Goal: Task Accomplishment & Management: Use online tool/utility

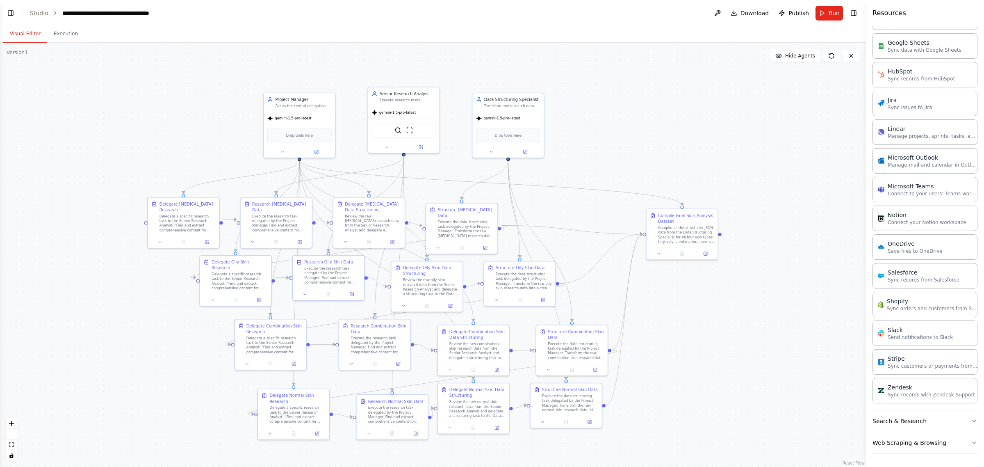
drag, startPoint x: 688, startPoint y: 137, endPoint x: 772, endPoint y: 144, distance: 84.0
click at [772, 144] on div ".deletable-edge-delete-btn { width: 20px; height: 20px; border: 0px solid #ffff…" at bounding box center [433, 255] width 866 height 424
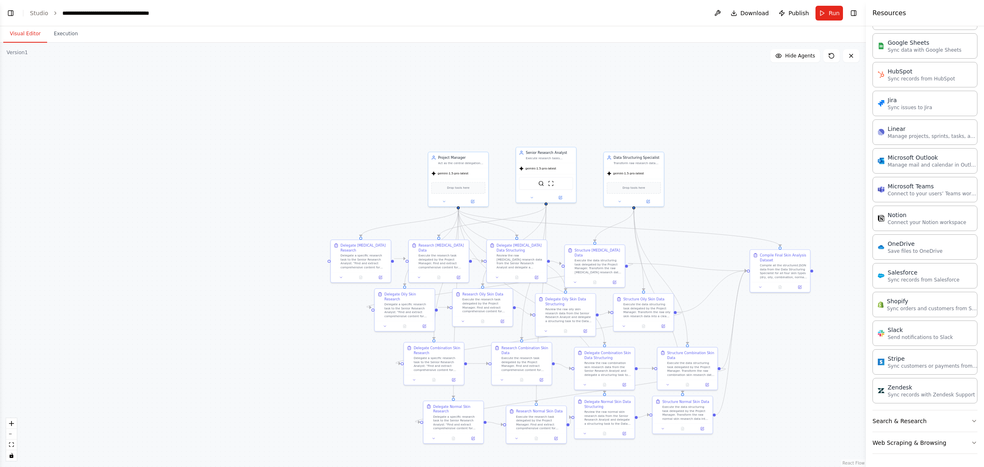
drag, startPoint x: 707, startPoint y: 144, endPoint x: 717, endPoint y: 122, distance: 24.0
click at [717, 122] on div ".deletable-edge-delete-btn { width: 20px; height: 20px; border: 0px solid #ffff…" at bounding box center [433, 255] width 866 height 424
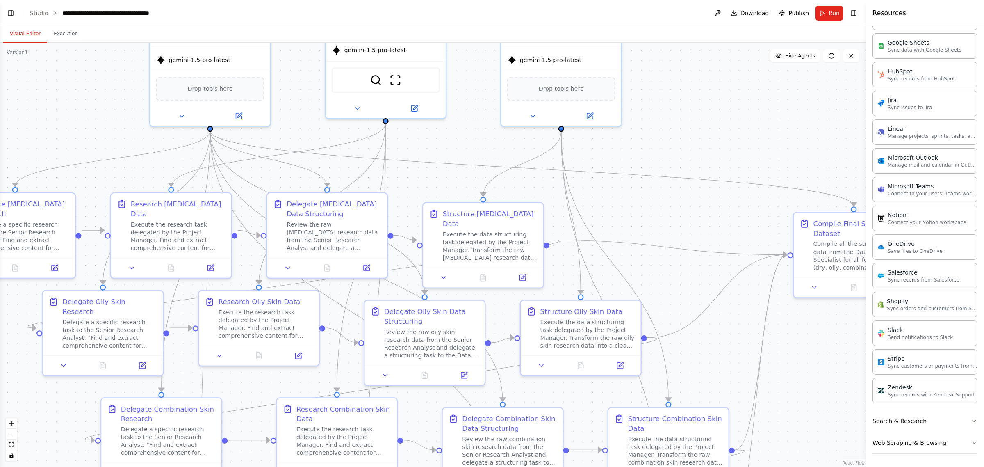
drag, startPoint x: 703, startPoint y: 196, endPoint x: 709, endPoint y: 92, distance: 103.6
click at [709, 92] on div ".deletable-edge-delete-btn { width: 20px; height: 20px; border: 0px solid #ffff…" at bounding box center [433, 255] width 866 height 424
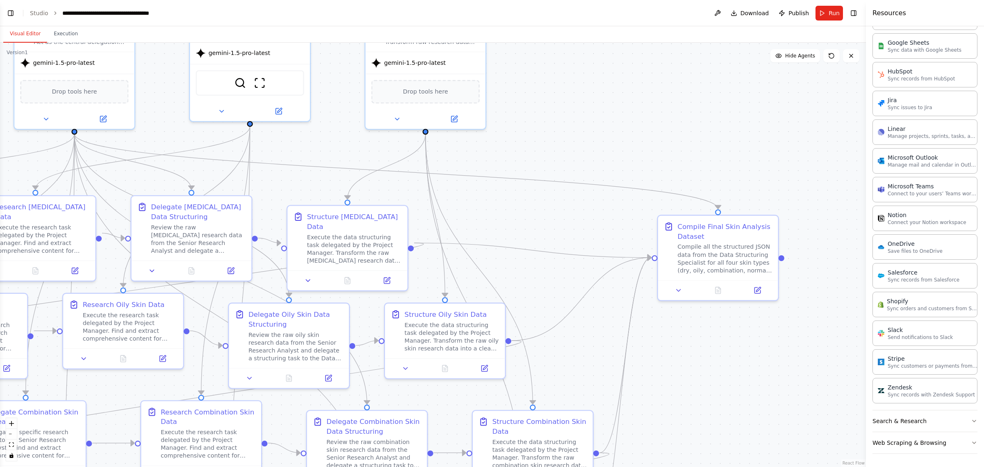
drag, startPoint x: 766, startPoint y: 105, endPoint x: 630, endPoint y: 107, distance: 135.8
click at [630, 107] on div ".deletable-edge-delete-btn { width: 20px; height: 20px; border: 0px solid #ffff…" at bounding box center [433, 255] width 866 height 424
drag, startPoint x: 757, startPoint y: 135, endPoint x: 754, endPoint y: 103, distance: 32.2
click at [754, 103] on div ".deletable-edge-delete-btn { width: 20px; height: 20px; border: 0px solid #ffff…" at bounding box center [433, 255] width 866 height 424
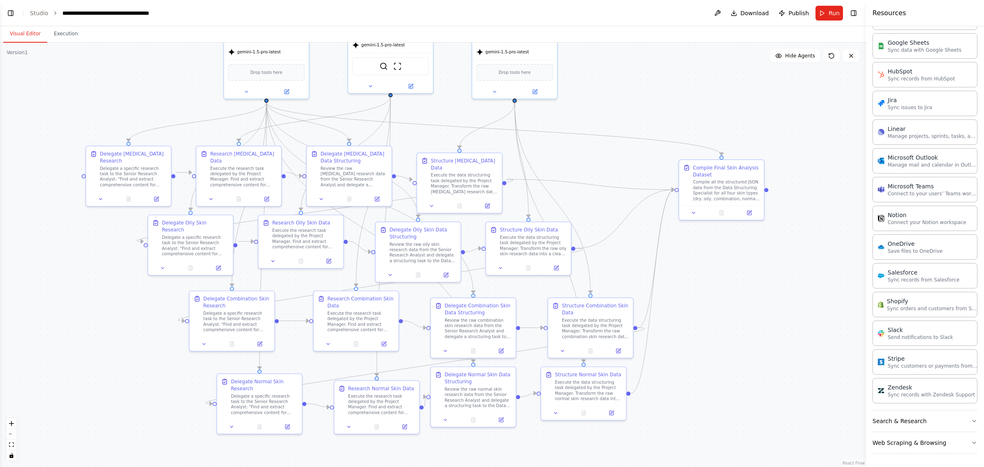
drag, startPoint x: 714, startPoint y: 107, endPoint x: 741, endPoint y: 184, distance: 81.7
click at [741, 184] on div ".deletable-edge-delete-btn { width: 20px; height: 20px; border: 0px solid #ffff…" at bounding box center [433, 255] width 866 height 424
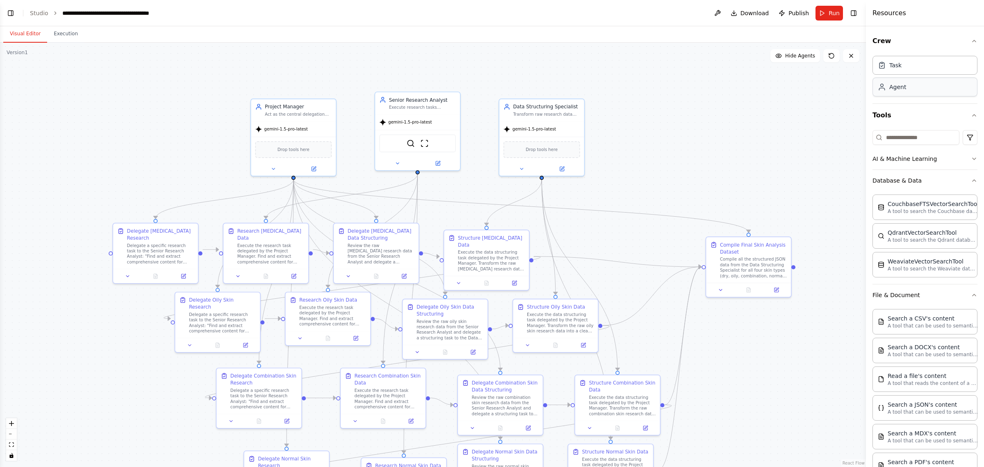
click at [903, 93] on div "Agent" at bounding box center [925, 87] width 105 height 19
drag, startPoint x: 765, startPoint y: 135, endPoint x: 719, endPoint y: 93, distance: 62.4
click at [719, 93] on div "gpt-4o-mini" at bounding box center [707, 93] width 85 height 15
click at [695, 80] on div "Goal of the agent" at bounding box center [712, 77] width 67 height 5
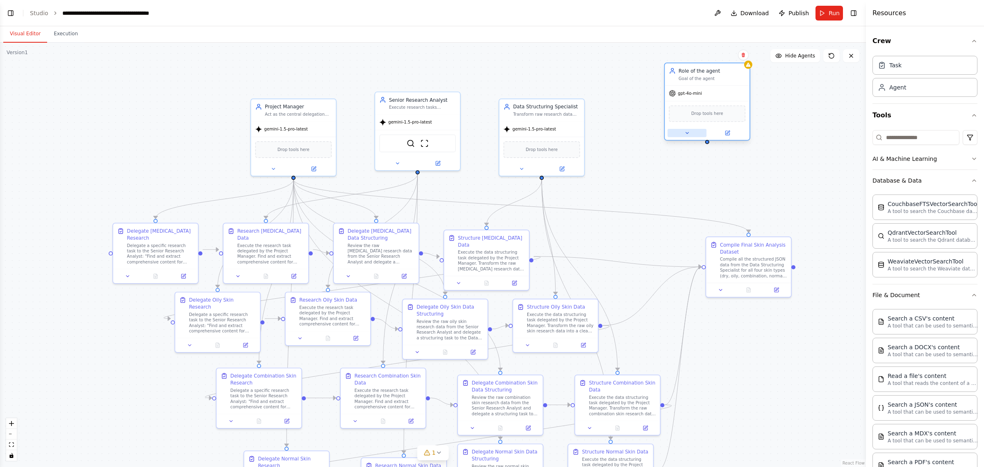
click at [693, 136] on button at bounding box center [687, 133] width 39 height 8
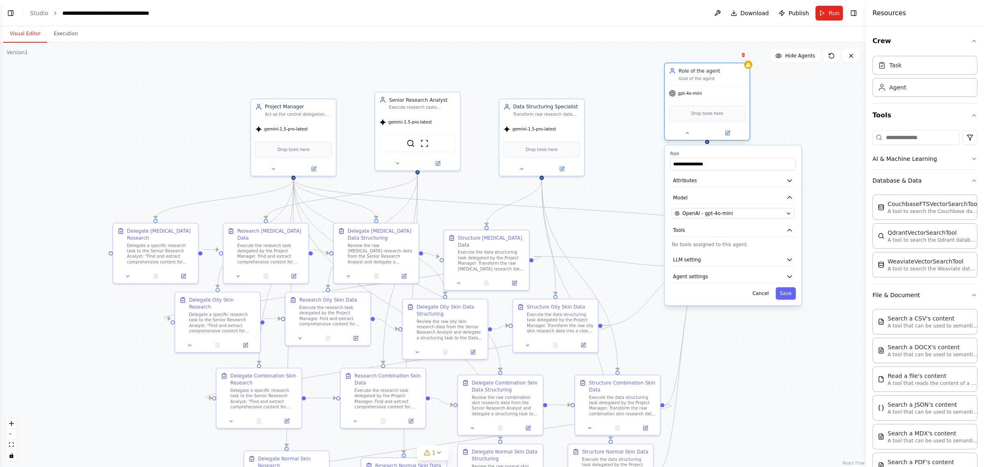
click at [721, 85] on div "gpt-4o-mini Drop tools here" at bounding box center [707, 112] width 85 height 55
click at [837, 106] on div ".deletable-edge-delete-btn { width: 20px; height: 20px; border: 0px solid #ffff…" at bounding box center [433, 255] width 866 height 424
click at [770, 127] on div ".deletable-edge-delete-btn { width: 20px; height: 20px; border: 0px solid #ffff…" at bounding box center [433, 255] width 866 height 424
click at [739, 88] on div "gpt-4o-mini" at bounding box center [707, 93] width 85 height 15
click at [742, 56] on icon at bounding box center [743, 55] width 3 height 5
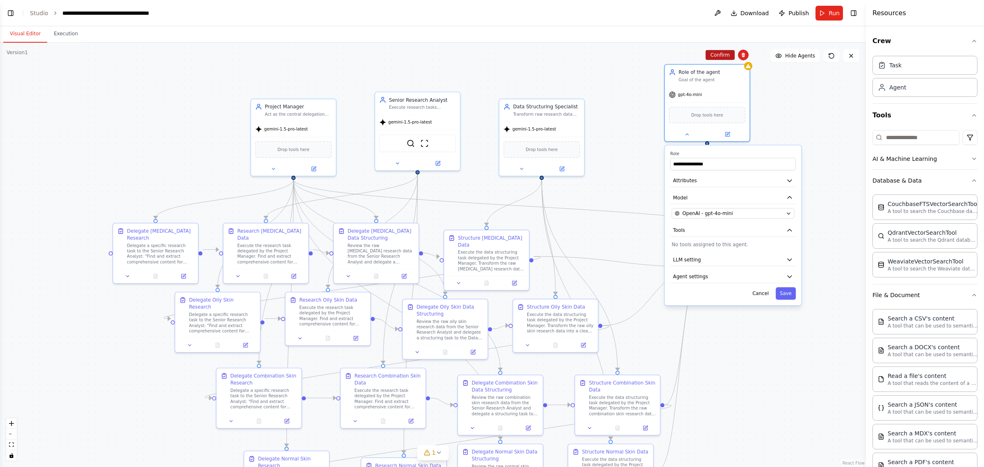
click at [729, 55] on button "Confirm" at bounding box center [720, 55] width 29 height 10
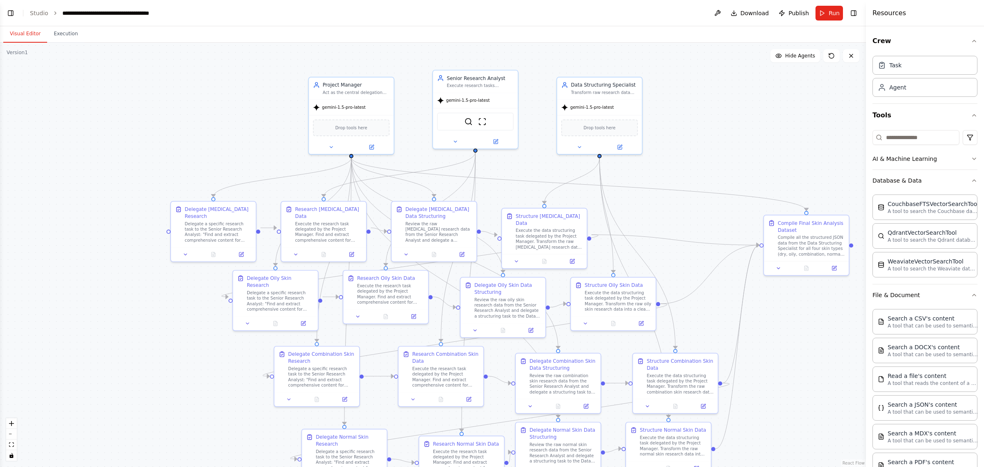
drag, startPoint x: 185, startPoint y: 82, endPoint x: 243, endPoint y: 60, distance: 61.8
click at [243, 60] on div ".deletable-edge-delete-btn { width: 20px; height: 20px; border: 0px solid #ffff…" at bounding box center [433, 255] width 866 height 424
click at [796, 12] on span "Publish" at bounding box center [799, 13] width 21 height 8
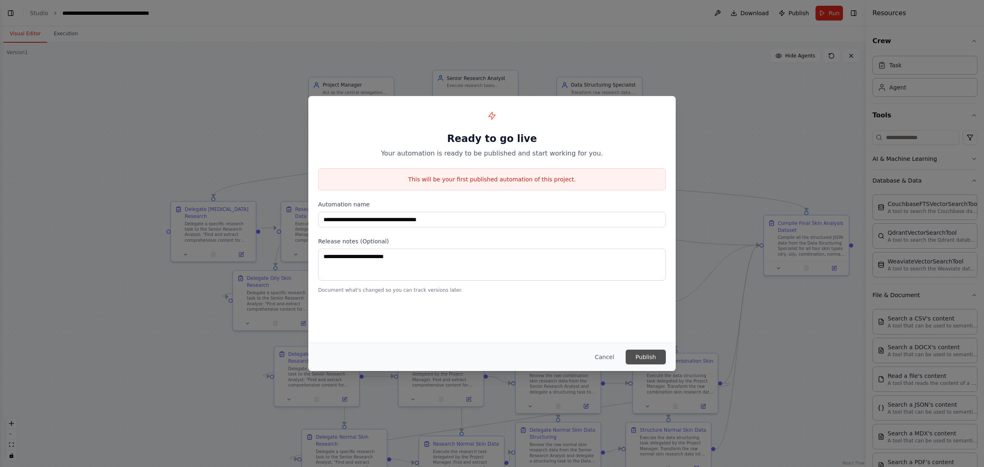
click at [660, 359] on button "Publish" at bounding box center [646, 356] width 40 height 15
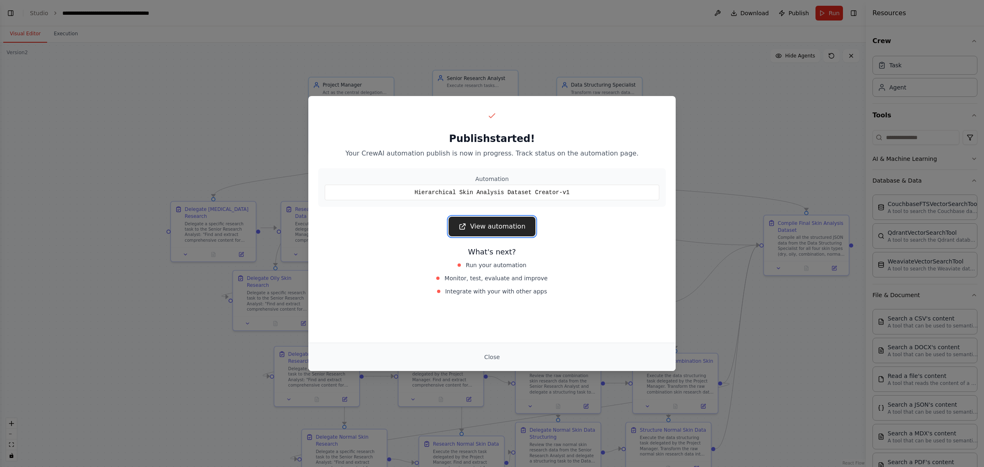
click at [520, 228] on link "View automation" at bounding box center [492, 227] width 87 height 20
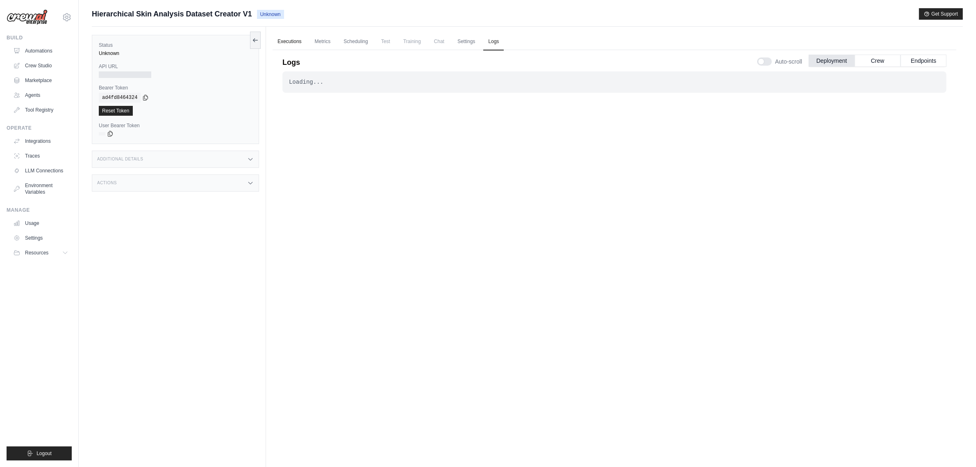
click at [286, 44] on link "Executions" at bounding box center [290, 41] width 34 height 17
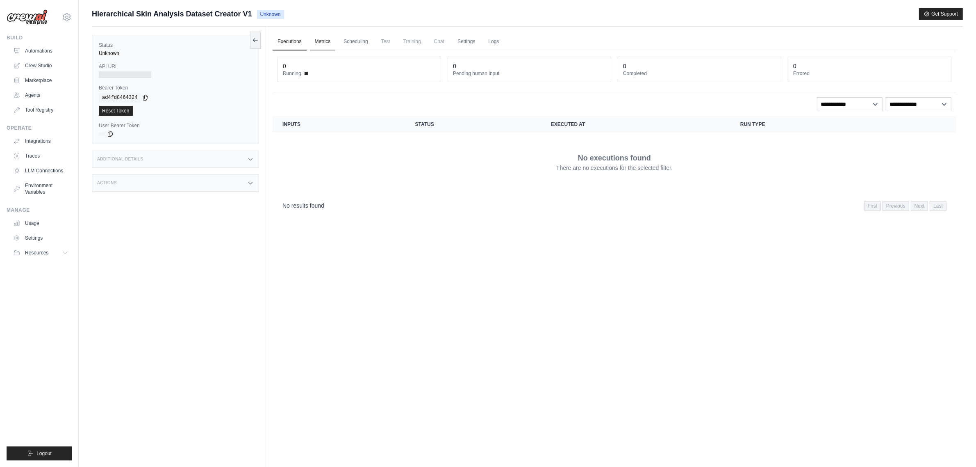
click at [326, 43] on link "Metrics" at bounding box center [323, 41] width 26 height 17
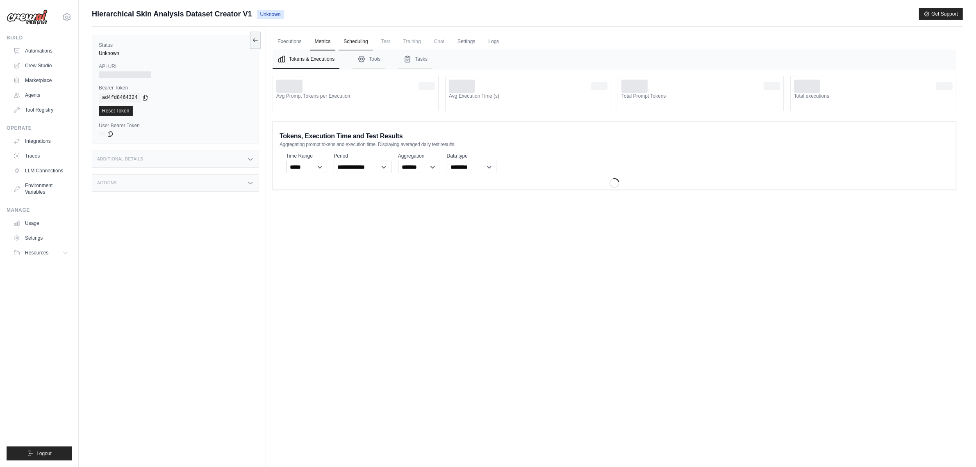
click at [358, 41] on link "Scheduling" at bounding box center [356, 41] width 34 height 17
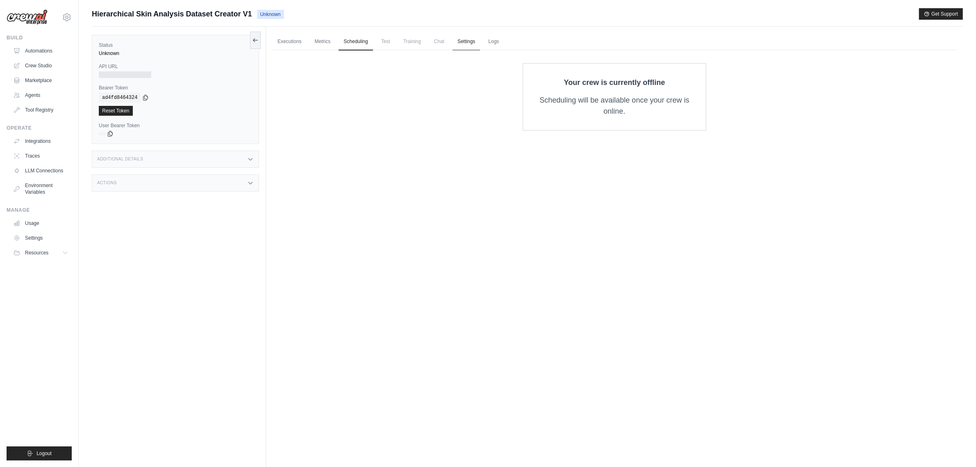
click at [476, 40] on link "Settings" at bounding box center [466, 41] width 27 height 17
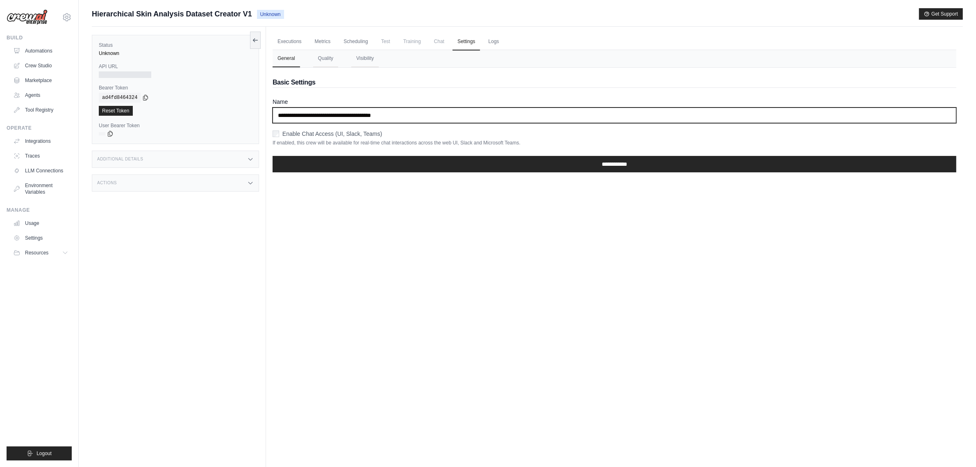
click at [445, 115] on input "**********" at bounding box center [615, 115] width 684 height 16
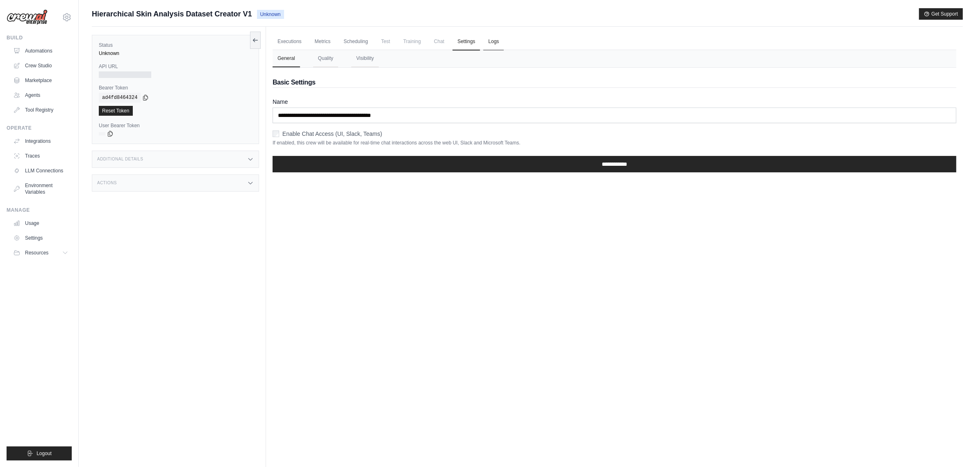
click at [493, 43] on link "Logs" at bounding box center [494, 41] width 21 height 17
